Goal: Find specific page/section

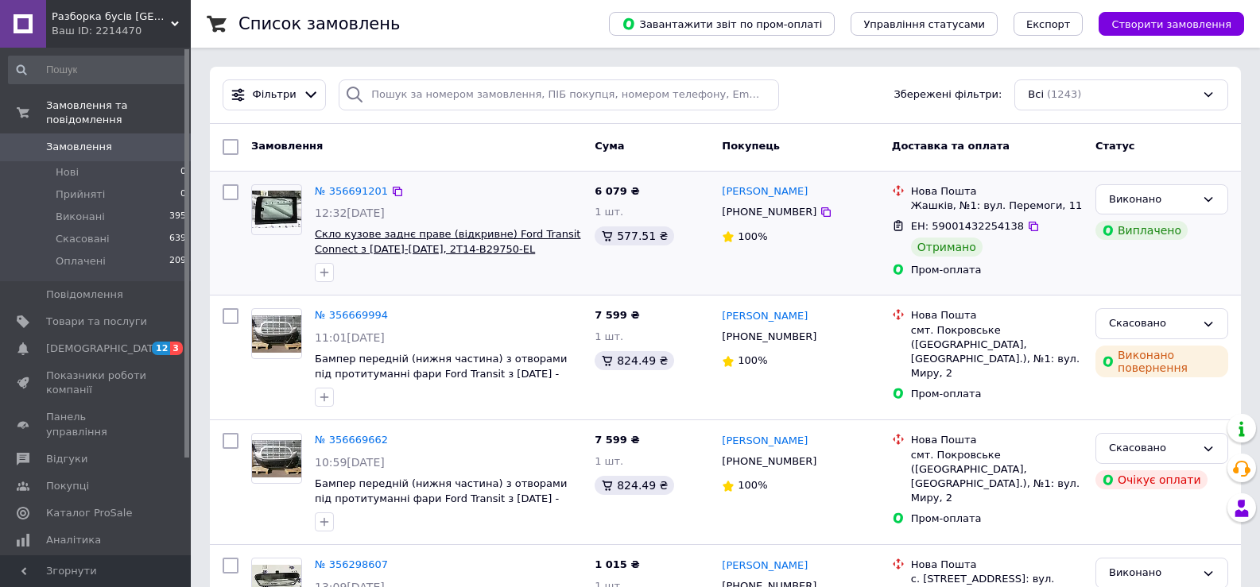
drag, startPoint x: 529, startPoint y: 254, endPoint x: 440, endPoint y: 251, distance: 89.1
click at [440, 251] on span "Скло кузове заднє праве (відкривне) Ford Transit Connect з [DATE]-[DATE], 2T14-…" at bounding box center [448, 241] width 267 height 29
copy span "2T14-B29750-EL"
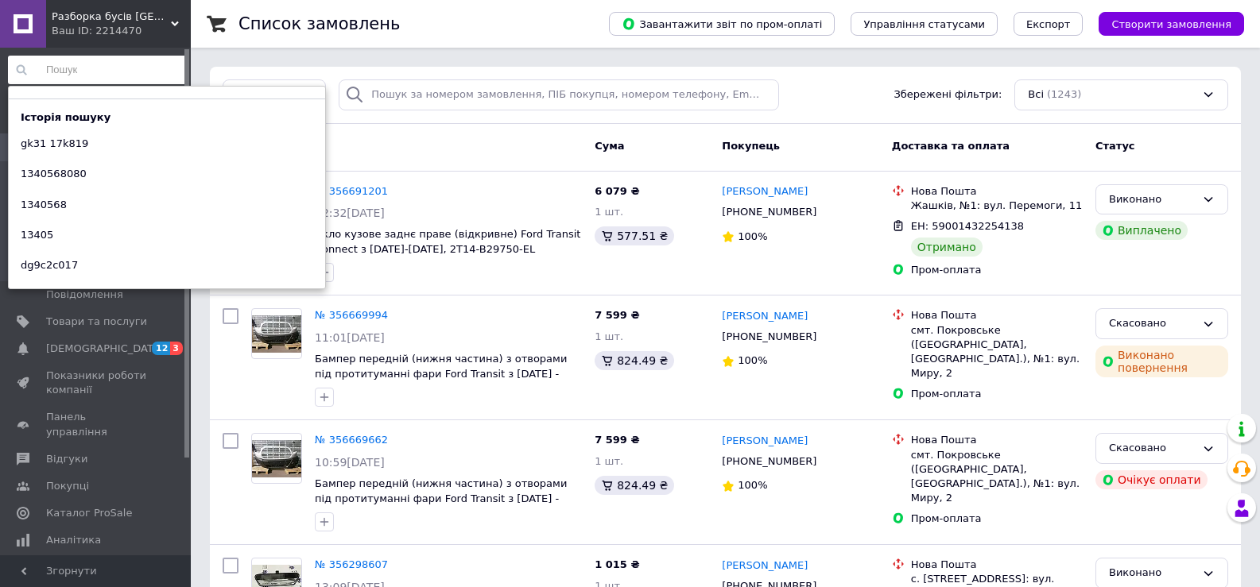
click at [145, 78] on input at bounding box center [98, 70] width 180 height 29
paste input "2t14-b29750-el"
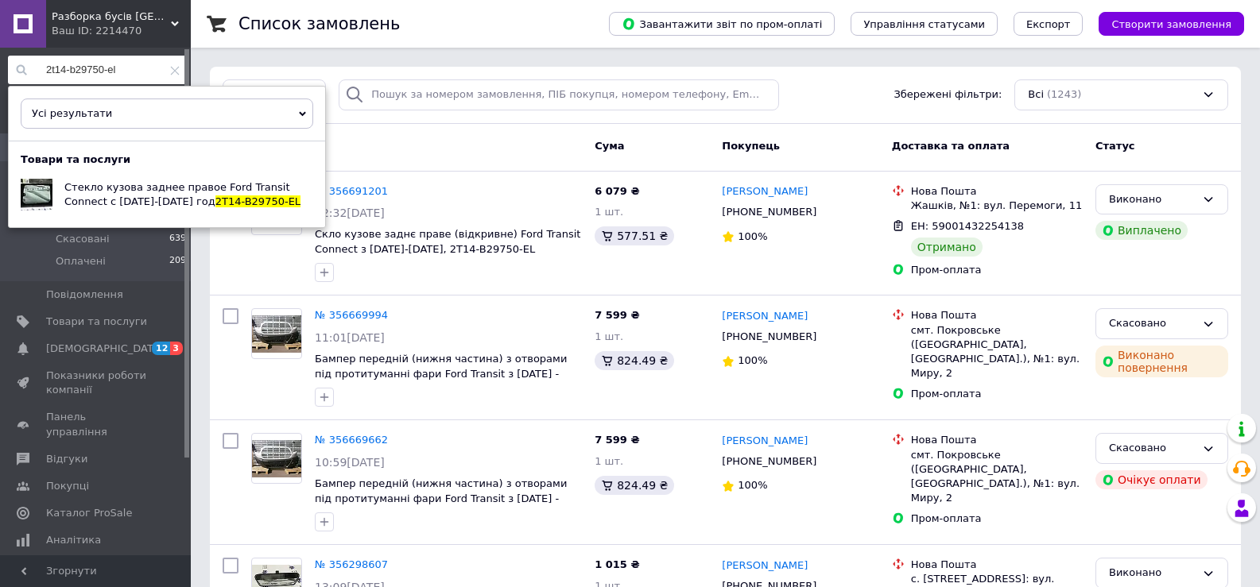
click at [141, 70] on input "2t14-b29750-el" at bounding box center [98, 70] width 180 height 29
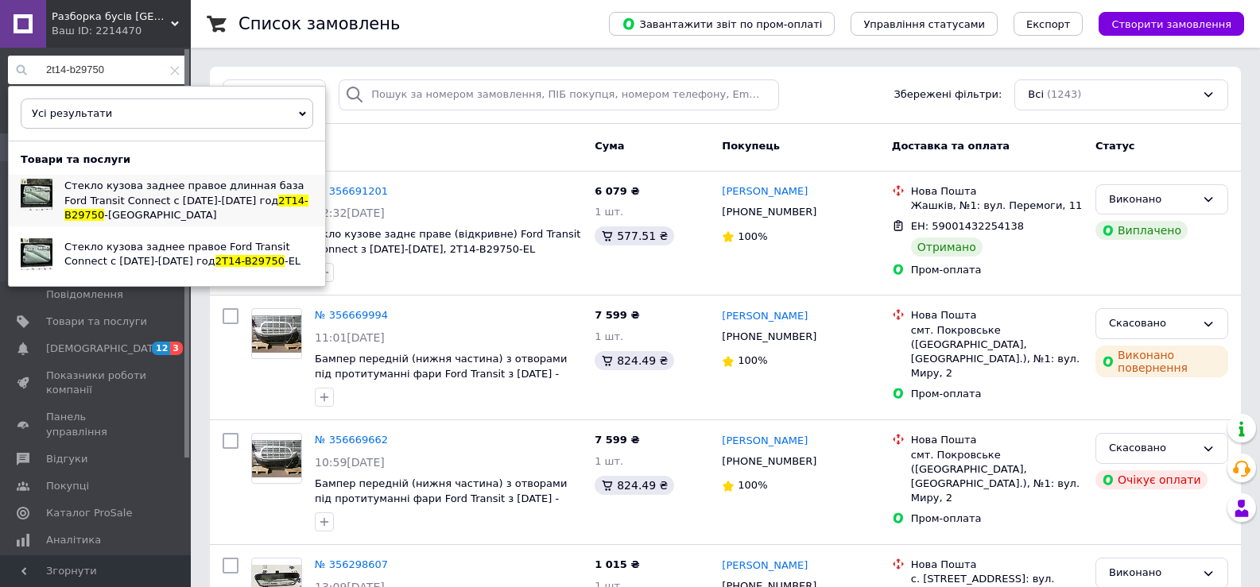
type input "2t14-b29750"
click at [184, 192] on span "Стекло кузова заднее правое длинная база Ford Transit Connect с [DATE]-[DATE] г…" at bounding box center [184, 193] width 240 height 26
click at [180, 199] on span "Стекло кузова заднее правое длинная база Ford Transit Connect с [DATE]-[DATE] г…" at bounding box center [184, 193] width 240 height 26
click at [230, 241] on span "Стекло кузова заднее правое Ford Transit Connect с [DATE]-[DATE] год" at bounding box center [177, 254] width 226 height 26
click at [265, 210] on div "Стекло кузова заднее правое длинная база Ford Transit Connect с [DATE]-[DATE] г…" at bounding box center [188, 201] width 273 height 52
